Goal: Information Seeking & Learning: Find specific fact

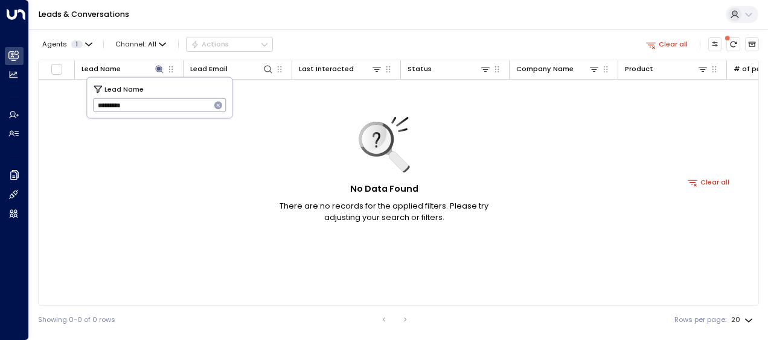
drag, startPoint x: 94, startPoint y: 104, endPoint x: 156, endPoint y: 101, distance: 62.2
click at [156, 101] on input "*********" at bounding box center [152, 105] width 118 height 20
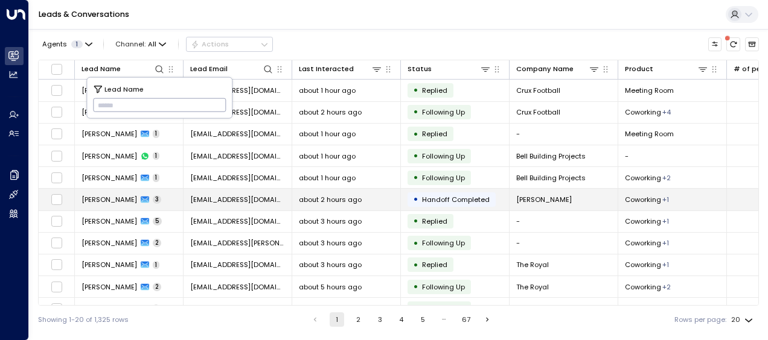
type input "**********"
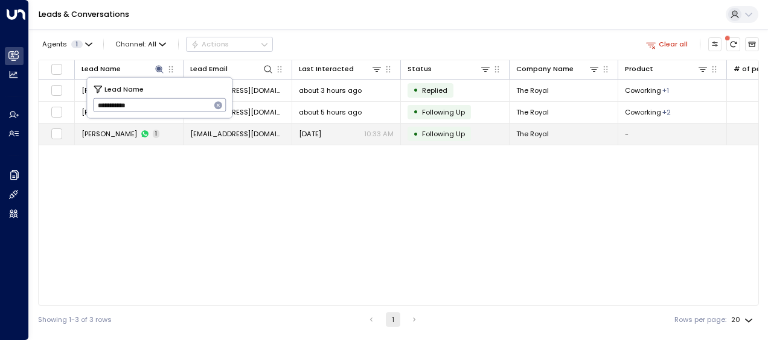
click at [307, 135] on span "[DATE]" at bounding box center [310, 134] width 22 height 10
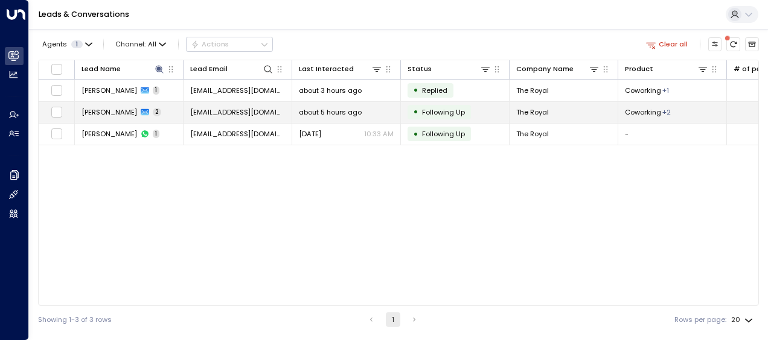
click at [226, 112] on span "[EMAIL_ADDRESS][DOMAIN_NAME]" at bounding box center [237, 112] width 95 height 10
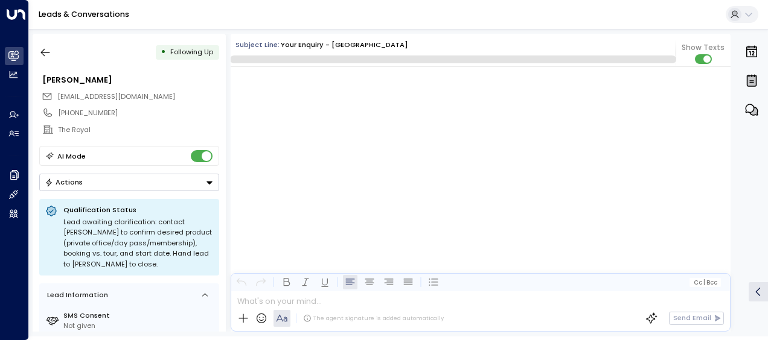
scroll to position [772, 0]
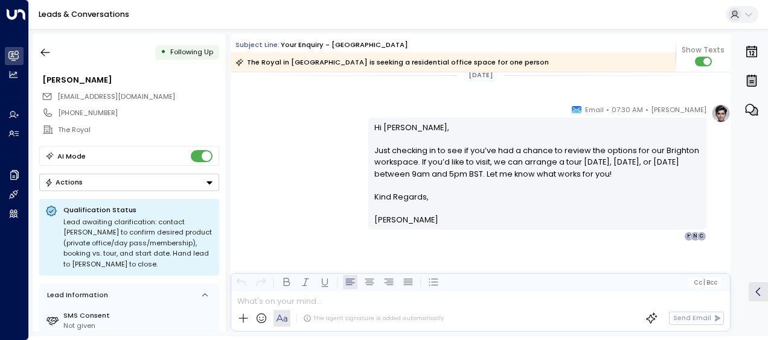
click at [283, 154] on div "[PERSON_NAME] • 07:30 AM • Email Hi [PERSON_NAME], Just checking in to see if y…" at bounding box center [481, 173] width 500 height 138
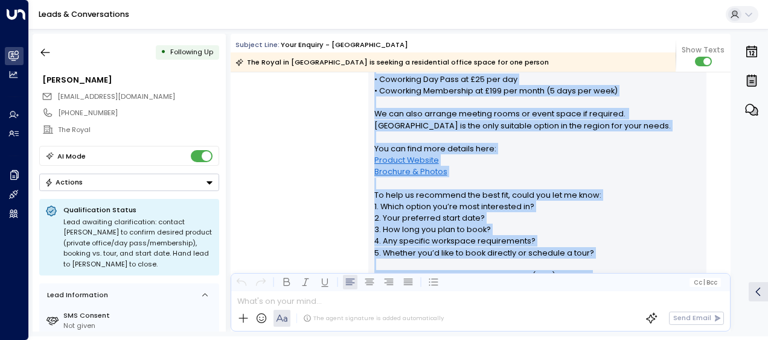
scroll to position [438, 0]
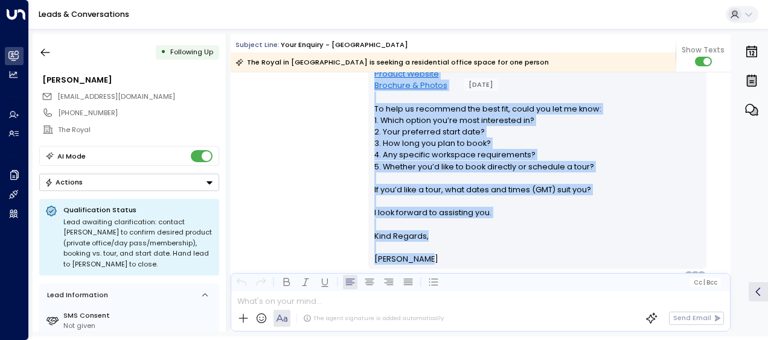
drag, startPoint x: 371, startPoint y: 109, endPoint x: 506, endPoint y: 257, distance: 200.4
click at [506, 257] on div "Hi [PERSON_NAME], Thank you for your interest in our [GEOGRAPHIC_DATA] location…" at bounding box center [537, 63] width 327 height 406
drag, startPoint x: 506, startPoint y: 257, endPoint x: 439, endPoint y: 124, distance: 148.8
copy div "Hi [PERSON_NAME], Thank you for your interest in our [GEOGRAPHIC_DATA] location…"
click at [287, 158] on div "[PERSON_NAME] • 10:28 AM • Email Hi [PERSON_NAME], Thank you for your interest …" at bounding box center [481, 61] width 500 height 439
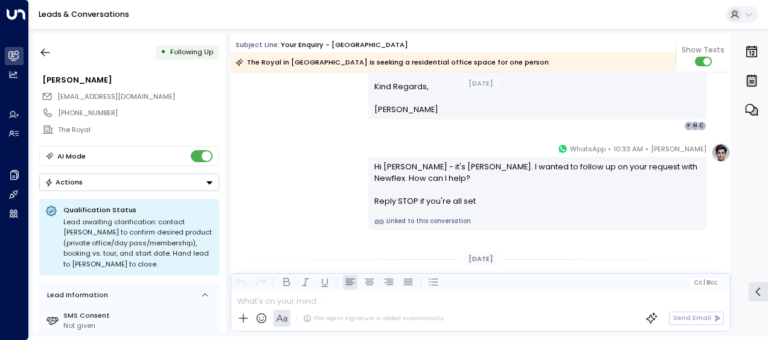
scroll to position [607, 0]
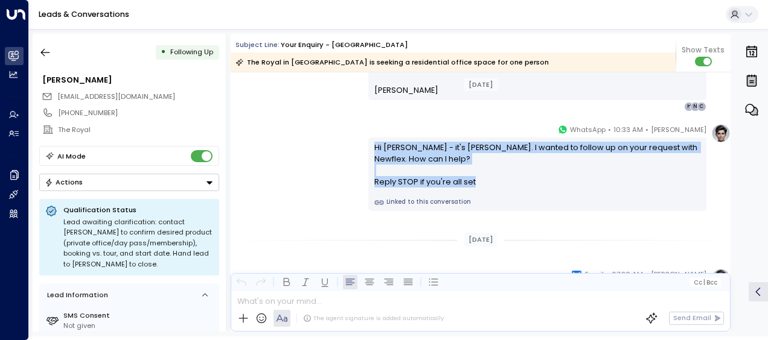
drag, startPoint x: 370, startPoint y: 145, endPoint x: 478, endPoint y: 200, distance: 121.5
click at [478, 200] on div "Hi [PERSON_NAME] - it's [PERSON_NAME]. I wanted to follow up on your request wi…" at bounding box center [537, 175] width 338 height 74
drag, startPoint x: 478, startPoint y: 200, endPoint x: 433, endPoint y: 184, distance: 47.8
copy div "Hi [PERSON_NAME] - it's [PERSON_NAME]. I wanted to follow up on your request wi…"
click at [310, 127] on div "[PERSON_NAME] • 10:33 AM • WhatsApp Hi [PERSON_NAME] - it's [PERSON_NAME]. I wa…" at bounding box center [481, 168] width 500 height 88
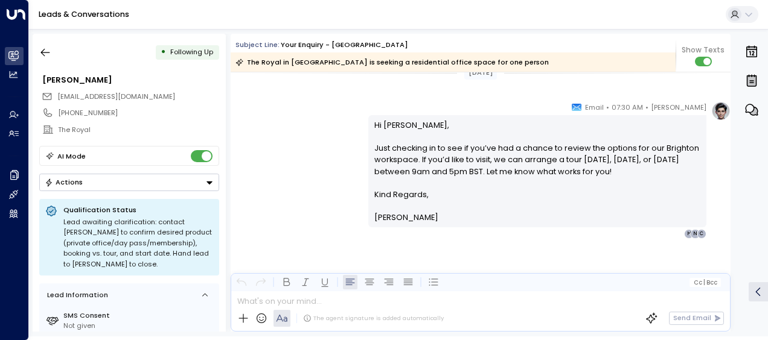
scroll to position [778, 0]
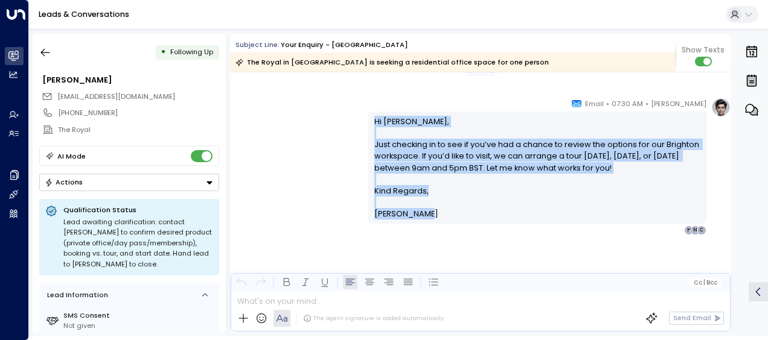
drag, startPoint x: 369, startPoint y: 116, endPoint x: 590, endPoint y: 216, distance: 242.4
click at [590, 216] on div "Hi [PERSON_NAME], Just checking in to see if you’ve had a chance to review the …" at bounding box center [537, 168] width 338 height 112
click at [407, 149] on p "Hi [PERSON_NAME], Just checking in to see if you’ve had a chance to review the …" at bounding box center [537, 150] width 327 height 69
drag, startPoint x: 372, startPoint y: 123, endPoint x: 456, endPoint y: 226, distance: 133.0
click at [456, 226] on div "[PERSON_NAME] • 07:30 AM • Email Hi [PERSON_NAME], Just checking in to see if y…" at bounding box center [537, 167] width 338 height 138
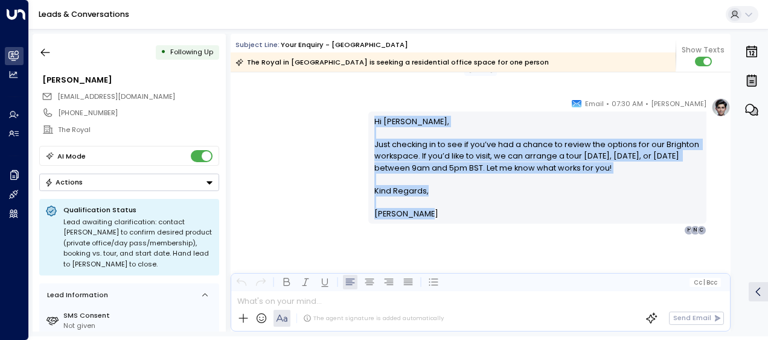
drag, startPoint x: 456, startPoint y: 226, endPoint x: 402, endPoint y: 157, distance: 87.7
copy div "Hi [PERSON_NAME], Just checking in to see if you’ve had a chance to review the …"
click at [42, 54] on icon "button" at bounding box center [45, 53] width 9 height 8
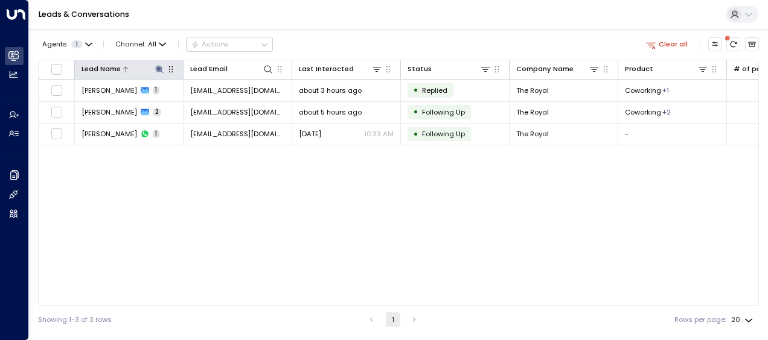
click at [159, 66] on icon at bounding box center [160, 70] width 10 height 10
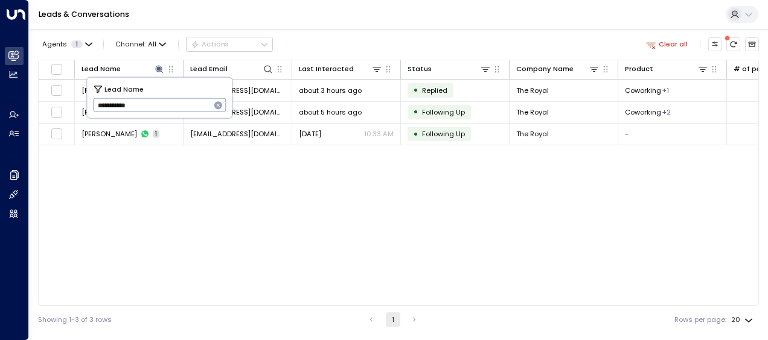
drag, startPoint x: 94, startPoint y: 106, endPoint x: 161, endPoint y: 106, distance: 66.4
click at [161, 106] on input "**********" at bounding box center [152, 105] width 118 height 20
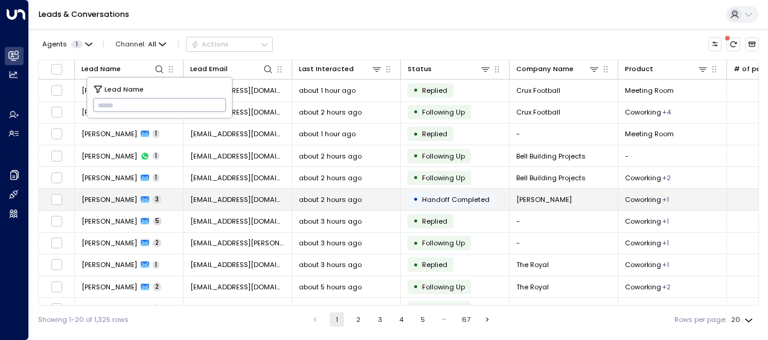
type input "*******"
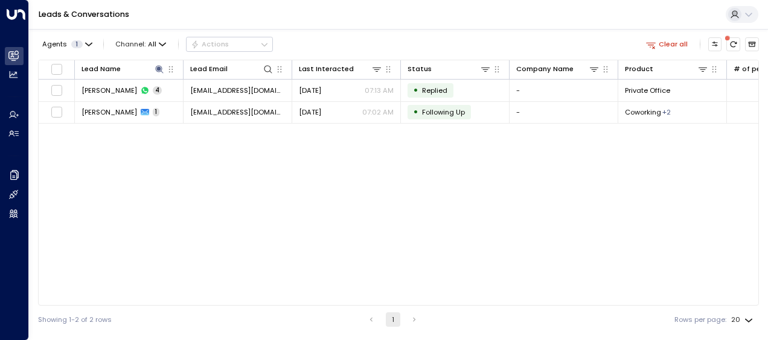
click at [115, 201] on div "Lead Name Lead Email Last Interacted Status Company Name Product # of people AI…" at bounding box center [398, 183] width 721 height 246
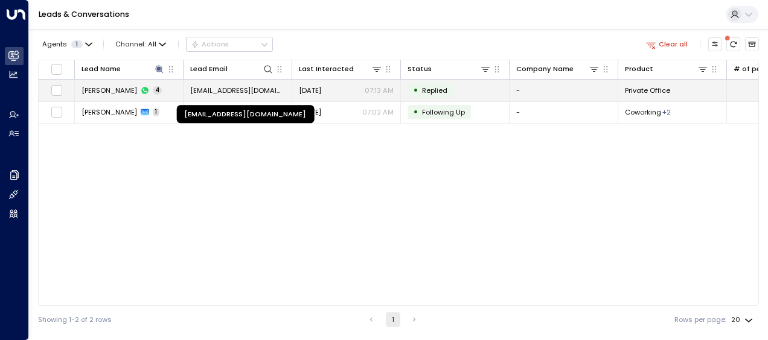
click at [250, 87] on span "[EMAIL_ADDRESS][DOMAIN_NAME]" at bounding box center [237, 91] width 95 height 10
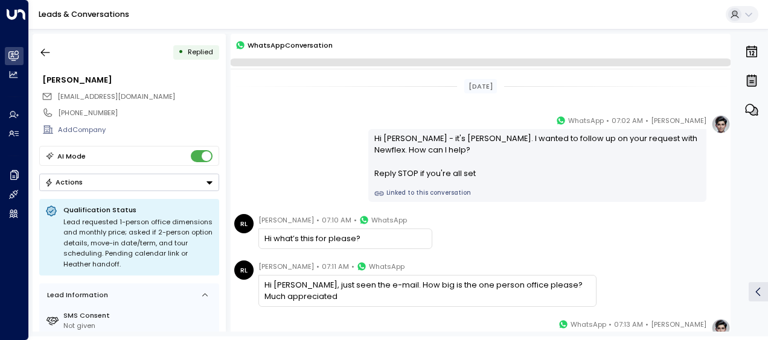
scroll to position [163, 0]
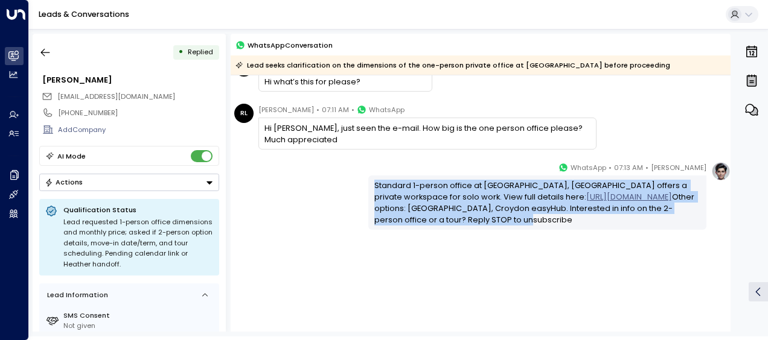
drag, startPoint x: 371, startPoint y: 182, endPoint x: 438, endPoint y: 250, distance: 95.2
click at [438, 250] on div "[PERSON_NAME] • 07:13 AM • WhatsApp Standard 1-person office at [GEOGRAPHIC_DAT…" at bounding box center [481, 244] width 500 height 165
drag, startPoint x: 438, startPoint y: 250, endPoint x: 385, endPoint y: 215, distance: 63.6
copy div "Standard 1-person office at [GEOGRAPHIC_DATA], [GEOGRAPHIC_DATA] offers a priva…"
click at [392, 186] on div "Standard 1-person office at [GEOGRAPHIC_DATA], [GEOGRAPHIC_DATA] offers a priva…" at bounding box center [537, 203] width 327 height 46
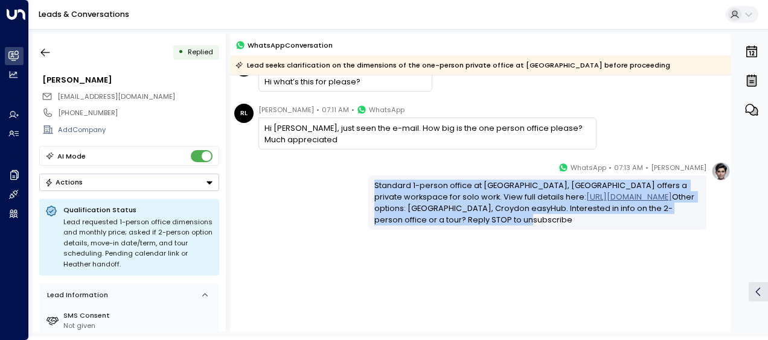
drag, startPoint x: 392, startPoint y: 186, endPoint x: 430, endPoint y: 235, distance: 62.4
click at [430, 230] on div "Standard 1-person office at [GEOGRAPHIC_DATA], [GEOGRAPHIC_DATA] offers a priva…" at bounding box center [537, 203] width 338 height 54
drag, startPoint x: 430, startPoint y: 235, endPoint x: 395, endPoint y: 208, distance: 44.7
copy div "Standard 1-person office at [GEOGRAPHIC_DATA], [GEOGRAPHIC_DATA] offers a priva…"
